Goal: Task Accomplishment & Management: Complete application form

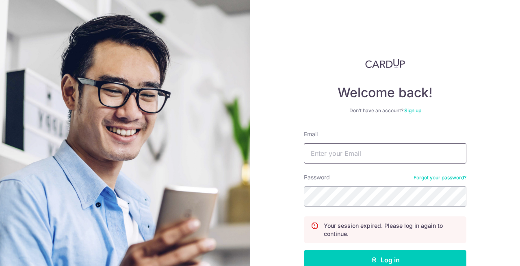
click at [353, 154] on input "Email" at bounding box center [385, 153] width 162 height 20
type input "speaktoqh@gmail.com"
click at [304, 249] on button "Log in" at bounding box center [385, 259] width 162 height 20
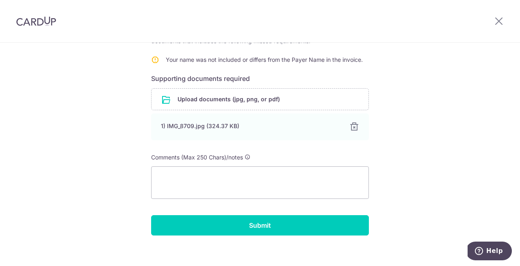
scroll to position [153, 0]
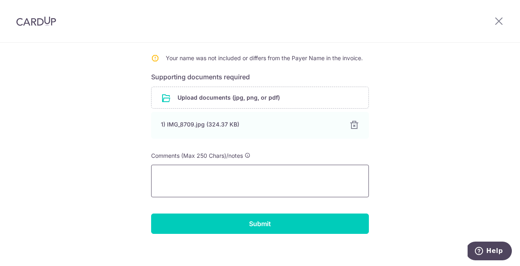
click at [184, 181] on textarea at bounding box center [260, 181] width 218 height 32
paste textarea "ticket number #226214 and CardUp Payment ID txn_0000000000"
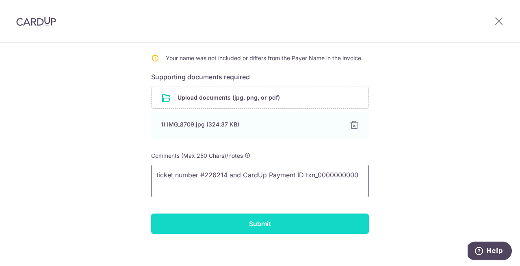
type textarea "ticket number #226214 and CardUp Payment ID txn_0000000000"
click at [260, 217] on input "Submit" at bounding box center [260, 223] width 218 height 20
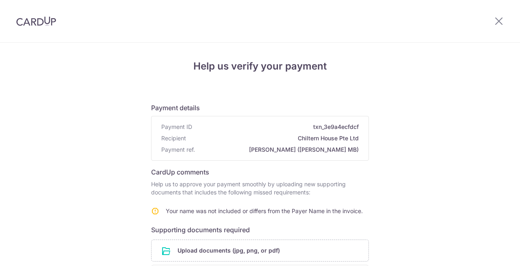
scroll to position [137, 0]
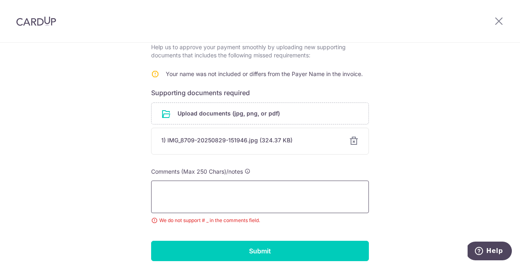
click at [248, 200] on textarea at bounding box center [260, 196] width 218 height 32
paste textarea "ticket number #226214 and CardUp Payment ID txn_0000000000"
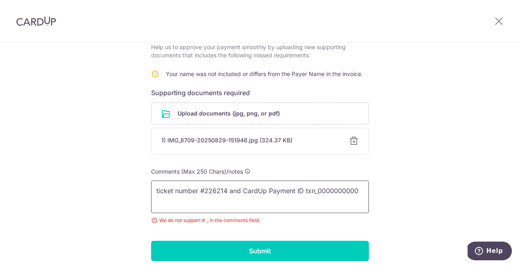
click at [205, 189] on textarea "ticket number #226214 and CardUp Payment ID txn_0000000000" at bounding box center [260, 196] width 218 height 32
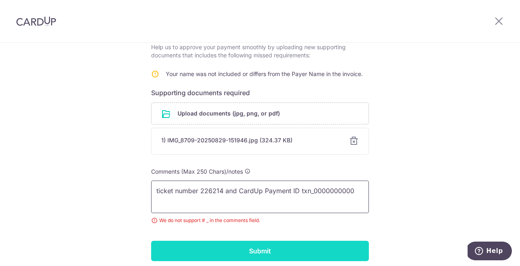
type textarea "ticket number 226214 and CardUp Payment ID txn_0000000000"
click at [252, 253] on input "Submit" at bounding box center [260, 250] width 218 height 20
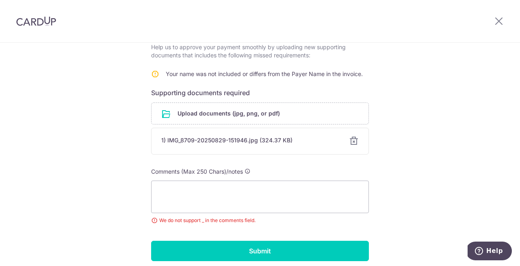
scroll to position [170, 0]
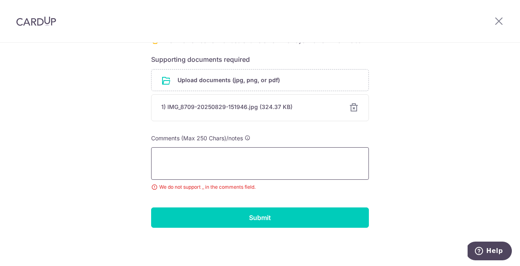
click at [229, 167] on textarea at bounding box center [260, 163] width 218 height 32
paste textarea "ticket number #226214 and CardUp Payment ID txn_0000000000"
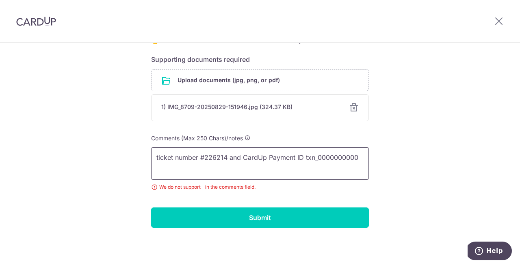
click at [206, 155] on textarea "ticket number #226214 and CardUp Payment ID txn_0000000000" at bounding box center [260, 163] width 218 height 32
click at [312, 154] on textarea "ticket number 226214 and CardUp Payment ID txn_0000000000" at bounding box center [260, 163] width 218 height 32
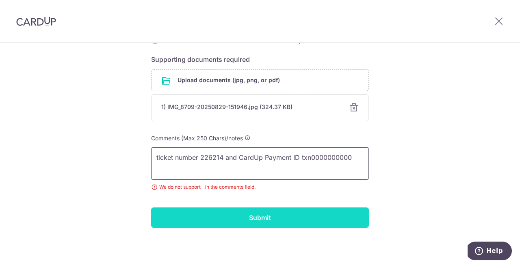
type textarea "ticket number 226214 and CardUp Payment ID txn0000000000"
click at [266, 220] on input "Submit" at bounding box center [260, 217] width 218 height 20
